Goal: Information Seeking & Learning: Check status

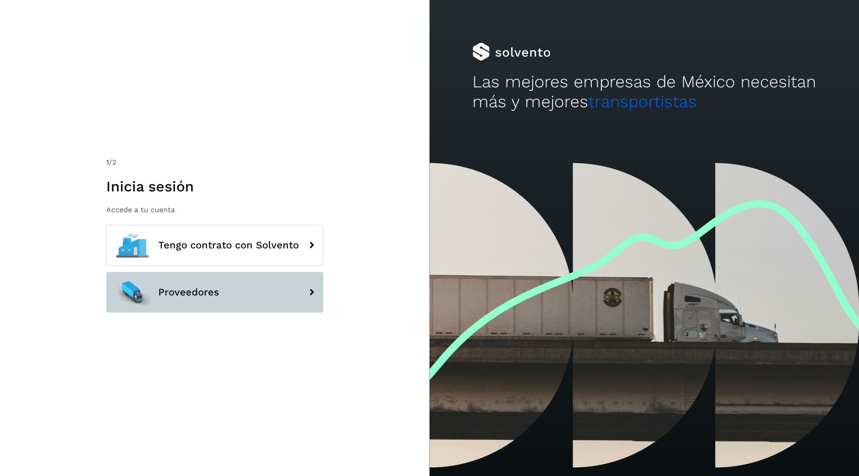
click at [287, 289] on button "Proveedores" at bounding box center [214, 292] width 217 height 41
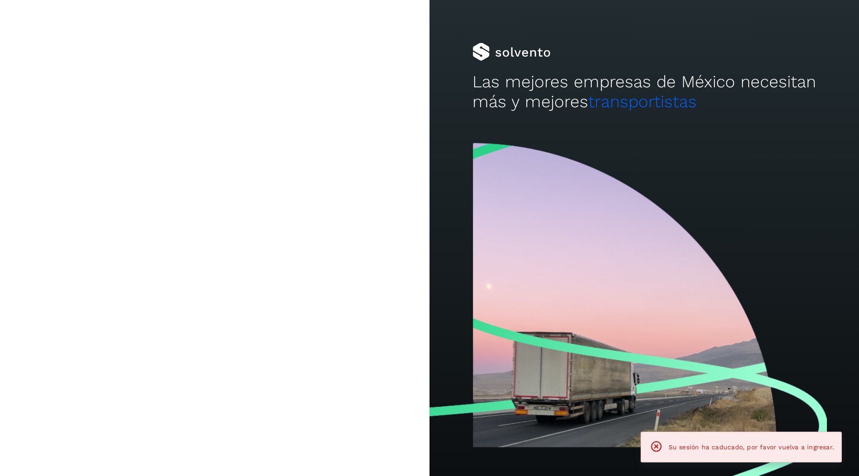
click at [293, 289] on button "Proveedores" at bounding box center [214, 292] width 217 height 41
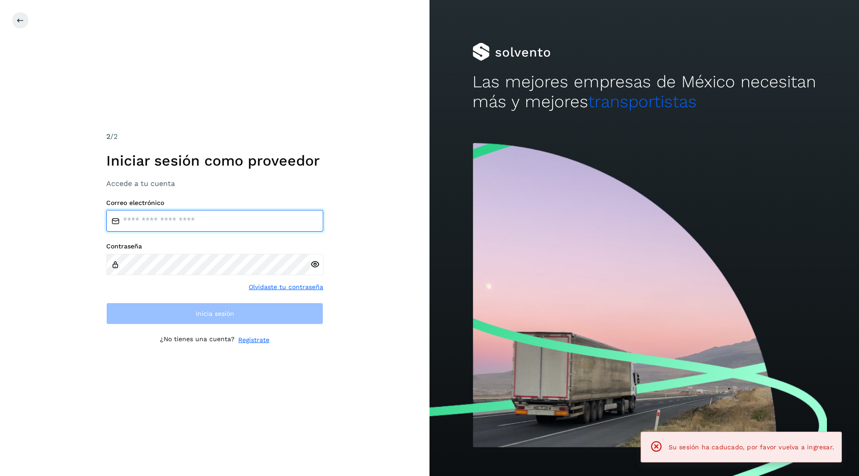
click at [265, 225] on input "email" at bounding box center [214, 221] width 217 height 22
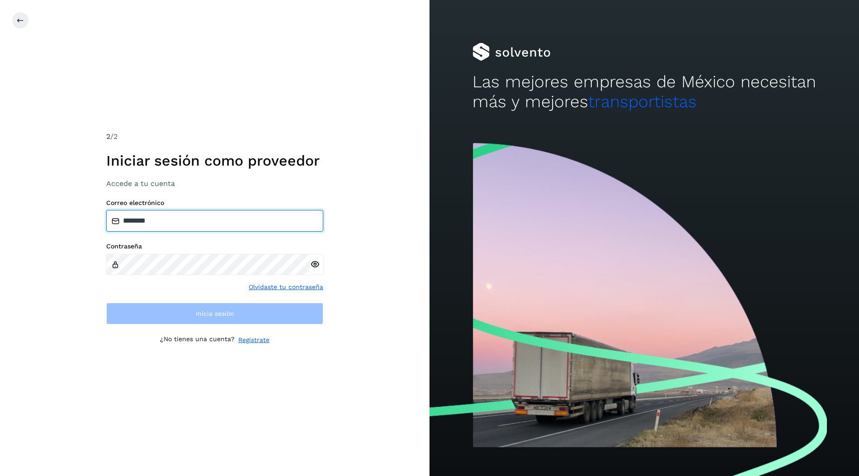
type input "**********"
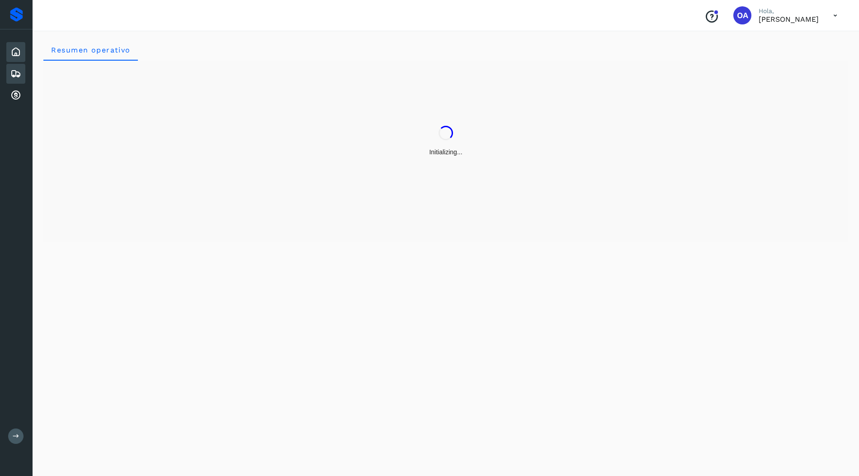
click at [22, 75] on div "Embarques" at bounding box center [15, 74] width 19 height 20
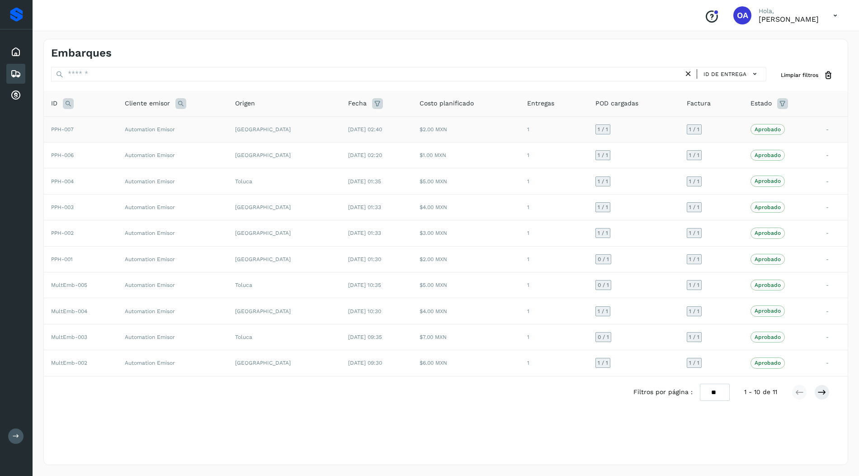
click at [827, 128] on td "-" at bounding box center [833, 129] width 29 height 26
click at [347, 136] on td "[DATE] 02:40" at bounding box center [376, 129] width 71 height 26
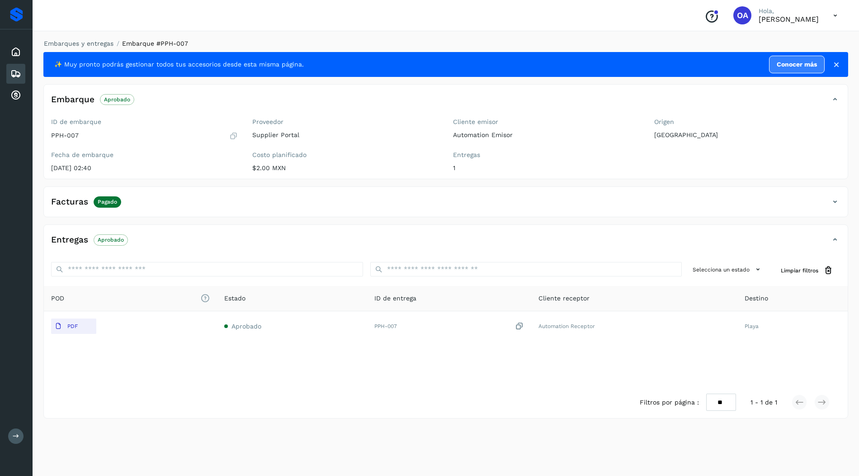
click at [780, 475] on div at bounding box center [429, 476] width 859 height 0
click at [465, 202] on div "Facturas Pagado" at bounding box center [437, 201] width 786 height 15
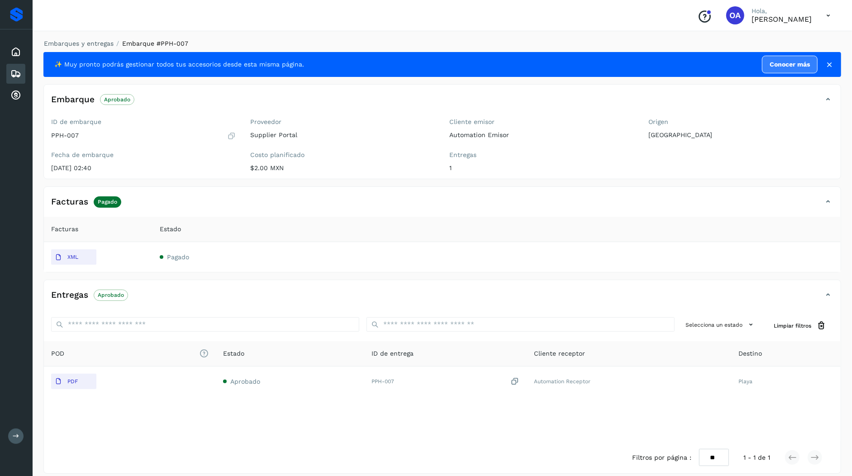
click at [825, 99] on icon at bounding box center [827, 99] width 11 height 11
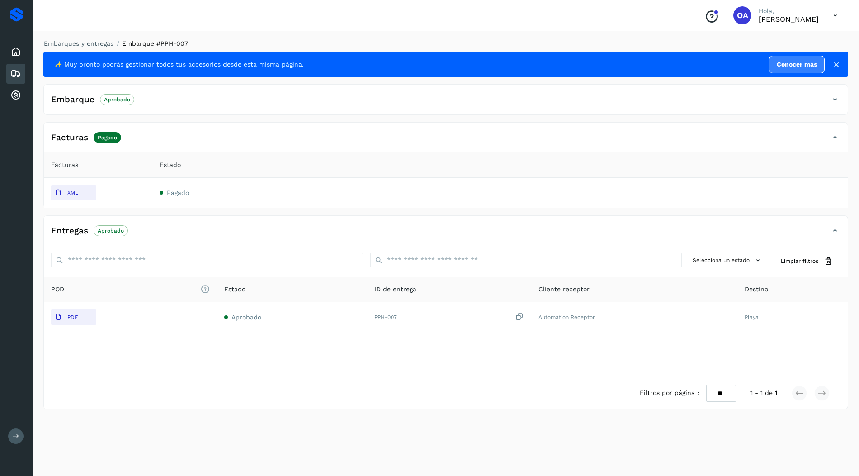
click at [837, 132] on icon at bounding box center [835, 137] width 11 height 11
